Goal: Find specific fact: Find contact information

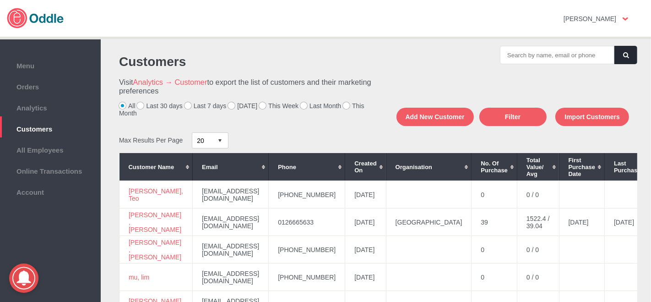
click at [229, 106] on label "[DATE]" at bounding box center [242, 105] width 29 height 7
click at [0, 0] on input "[DATE]" at bounding box center [0, 0] width 0 height 0
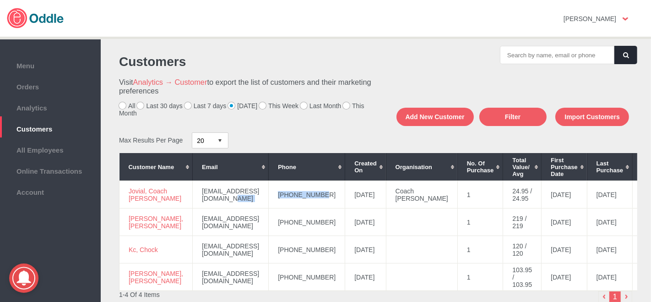
drag, startPoint x: 315, startPoint y: 196, endPoint x: 267, endPoint y: 192, distance: 47.8
click at [259, 197] on tr "Jovial, Coach Chan [EMAIL_ADDRESS][DOMAIN_NAME] [PHONE_NUMBER] [DATE] Coach [PE…" at bounding box center [456, 194] width 672 height 27
copy tr "[PHONE_NUMBER]"
drag, startPoint x: 148, startPoint y: 203, endPoint x: 136, endPoint y: 190, distance: 18.1
click at [128, 189] on td "Jovial, Coach [PERSON_NAME]" at bounding box center [156, 194] width 73 height 27
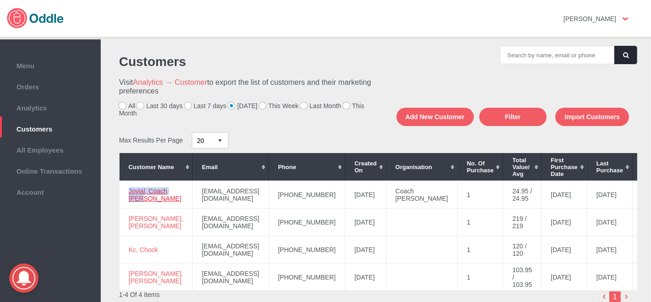
copy link "Jovial, Coach [PERSON_NAME]"
drag, startPoint x: 317, startPoint y: 223, endPoint x: 267, endPoint y: 224, distance: 49.9
click at [269, 224] on td "[PHONE_NUMBER]" at bounding box center [307, 221] width 76 height 27
copy td "[PHONE_NUMBER]"
drag, startPoint x: 144, startPoint y: 225, endPoint x: 128, endPoint y: 219, distance: 17.1
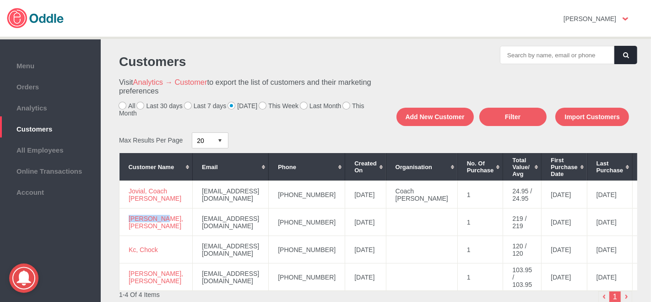
click at [128, 219] on td "[PERSON_NAME], [PERSON_NAME]" at bounding box center [156, 221] width 73 height 27
copy link "[PERSON_NAME], [PERSON_NAME]"
drag, startPoint x: 314, startPoint y: 251, endPoint x: 276, endPoint y: 252, distance: 38.0
click at [270, 253] on td "[PHONE_NUMBER]" at bounding box center [307, 249] width 76 height 27
copy td "[PHONE_NUMBER]"
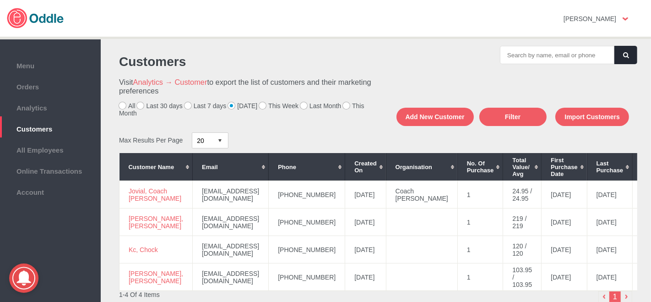
click at [380, 300] on div "1" at bounding box center [504, 297] width 257 height 13
drag, startPoint x: 143, startPoint y: 254, endPoint x: 129, endPoint y: 248, distance: 15.4
click at [129, 248] on td "Kc, Chock" at bounding box center [156, 249] width 73 height 27
copy link "Kc, Chock"
click at [320, 278] on td "[PHONE_NUMBER]" at bounding box center [307, 276] width 76 height 27
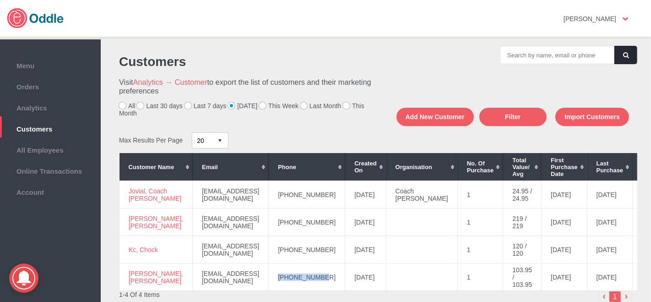
drag, startPoint x: 272, startPoint y: 278, endPoint x: 315, endPoint y: 282, distance: 43.7
click at [315, 282] on td "[PHONE_NUMBER]" at bounding box center [307, 276] width 76 height 27
copy td "[PHONE_NUMBER]"
drag, startPoint x: 140, startPoint y: 280, endPoint x: 128, endPoint y: 275, distance: 12.5
click at [128, 275] on td "[PERSON_NAME], [PERSON_NAME]" at bounding box center [156, 276] width 73 height 27
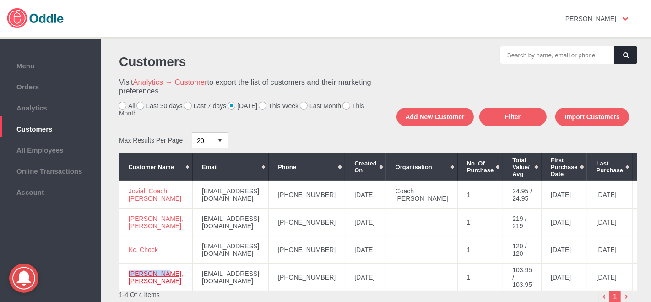
copy link "[PERSON_NAME], [PERSON_NAME]"
